Goal: Task Accomplishment & Management: Manage account settings

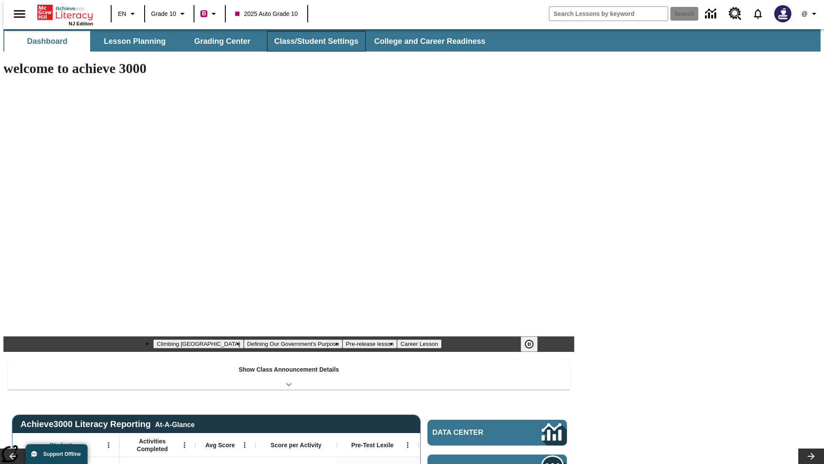
click at [312, 41] on button "Class/Student Settings" at bounding box center [316, 41] width 99 height 21
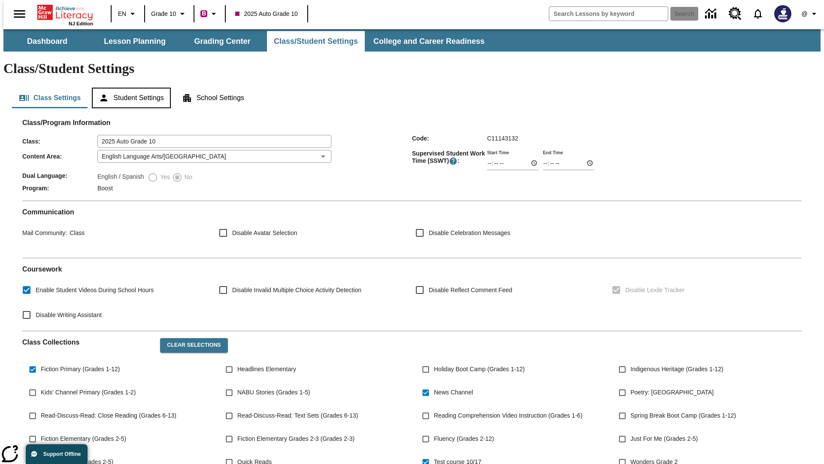
click at [129, 88] on button "Student Settings" at bounding box center [131, 98] width 79 height 21
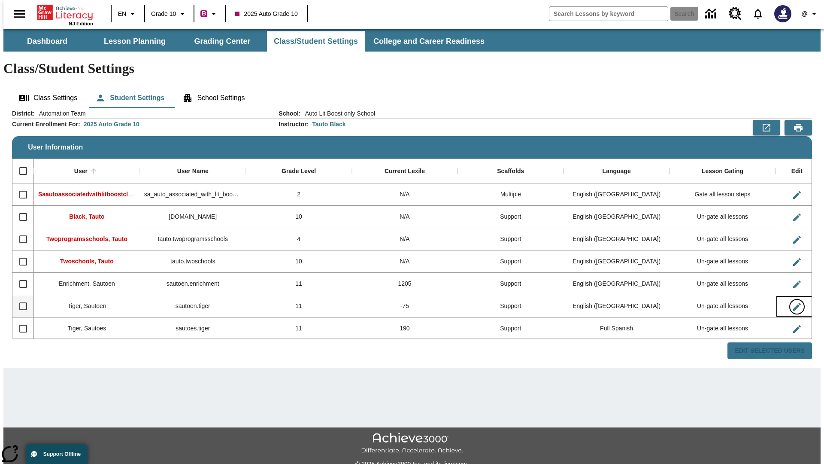
click at [793, 303] on icon "Edit User" at bounding box center [797, 307] width 8 height 8
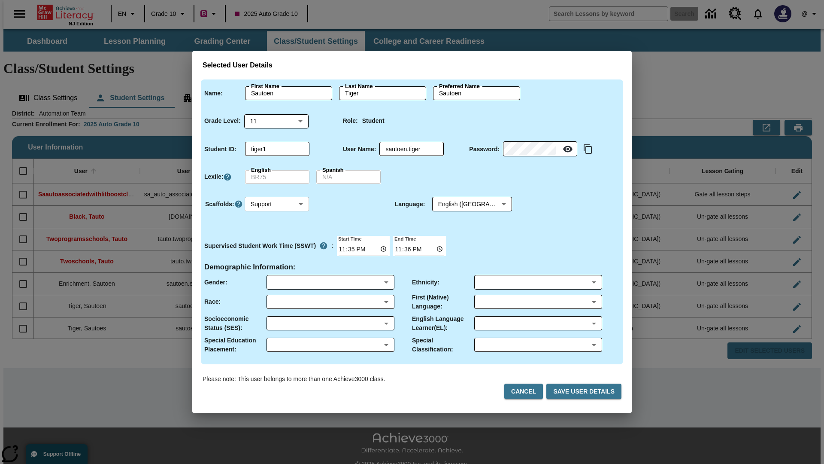
click at [277, 204] on body "Skip to main content NJ Edition EN Grade 10 B 2025 Auto Grade 10 Search 0 @ Das…" at bounding box center [411, 255] width 817 height 453
click at [277, 236] on li "Support" at bounding box center [277, 236] width 64 height 14
click at [464, 204] on body "Skip to main content NJ Edition EN Grade 10 B 2025 Auto Grade 10 Search 0 @ Das…" at bounding box center [411, 255] width 817 height 453
click at [277, 204] on body "Skip to main content NJ Edition EN Grade 10 B 2025 Auto Grade 10 Search 0 @ Das…" at bounding box center [411, 255] width 817 height 453
click at [277, 250] on li "Enrichment" at bounding box center [277, 250] width 64 height 14
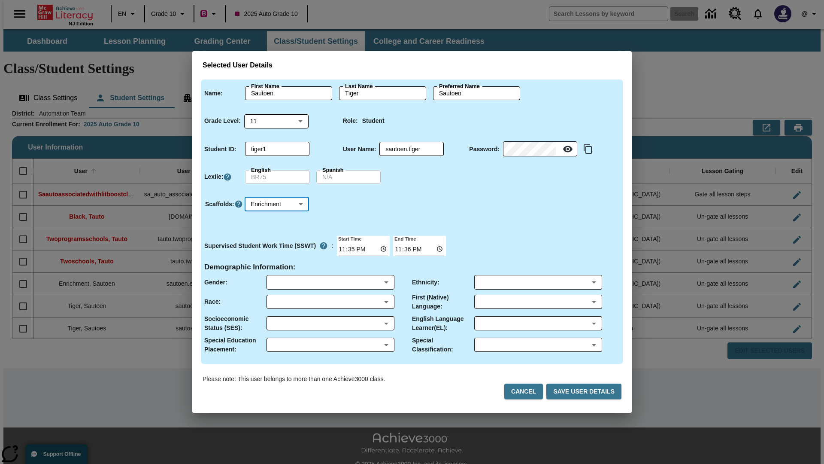
click at [277, 204] on body "Skip to main content NJ Edition EN Grade 10 B 2025 Auto Grade 10 Search 0 @ Das…" at bounding box center [411, 255] width 817 height 453
click at [277, 222] on li "Standard" at bounding box center [277, 222] width 64 height 14
type input "0"
